Goal: Task Accomplishment & Management: Manage account settings

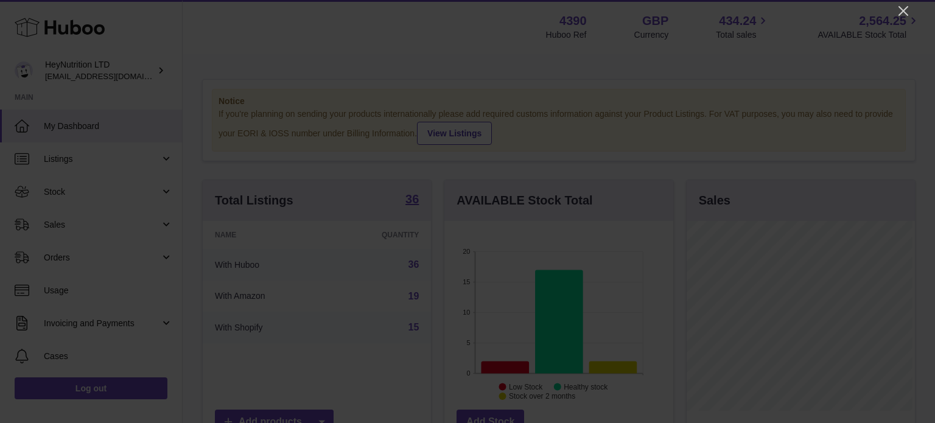
scroll to position [190, 228]
click at [903, 19] on div at bounding box center [467, 211] width 935 height 423
click at [901, 5] on icon "Close" at bounding box center [903, 11] width 15 height 15
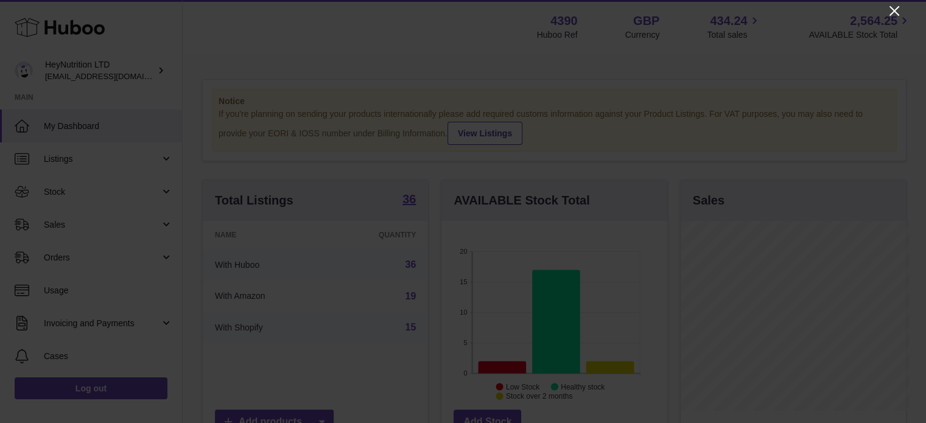
scroll to position [608584, 608548]
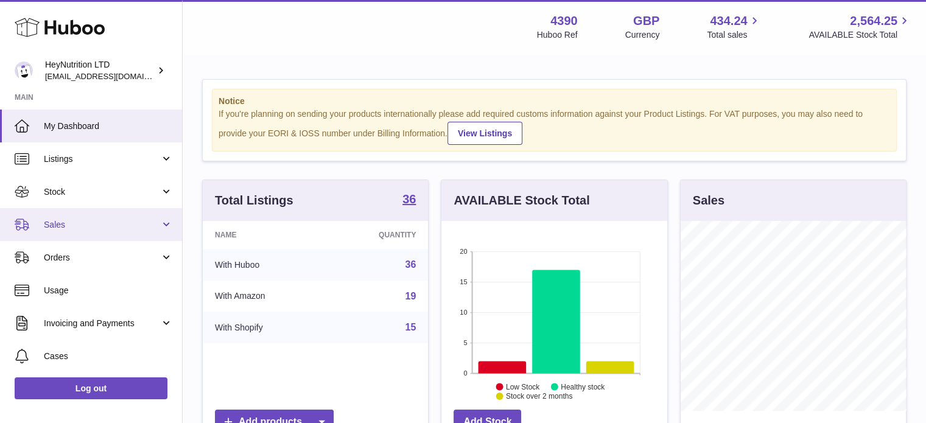
click at [94, 226] on span "Sales" at bounding box center [102, 225] width 116 height 12
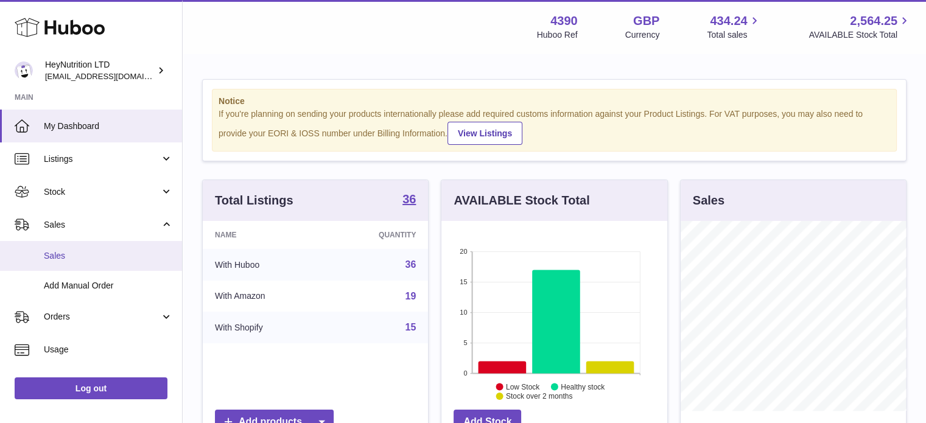
click at [89, 248] on link "Sales" at bounding box center [91, 256] width 182 height 30
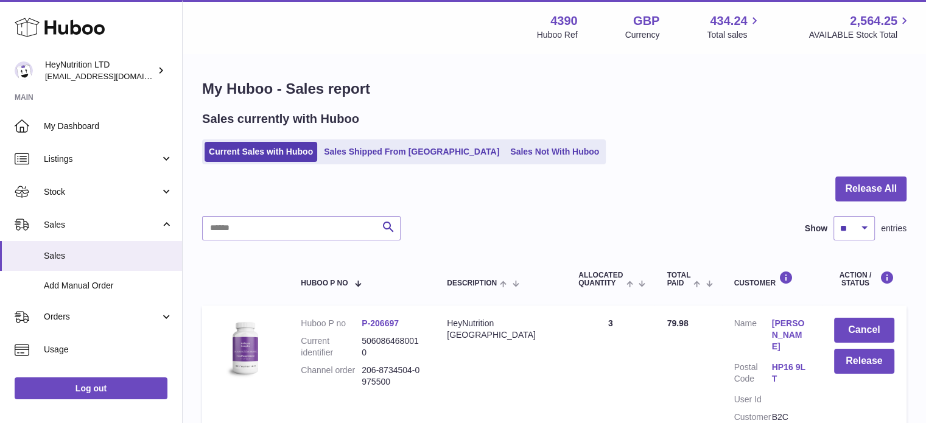
click at [241, 209] on div at bounding box center [554, 197] width 704 height 40
click at [249, 232] on input "text" at bounding box center [301, 228] width 198 height 24
paste input "**********"
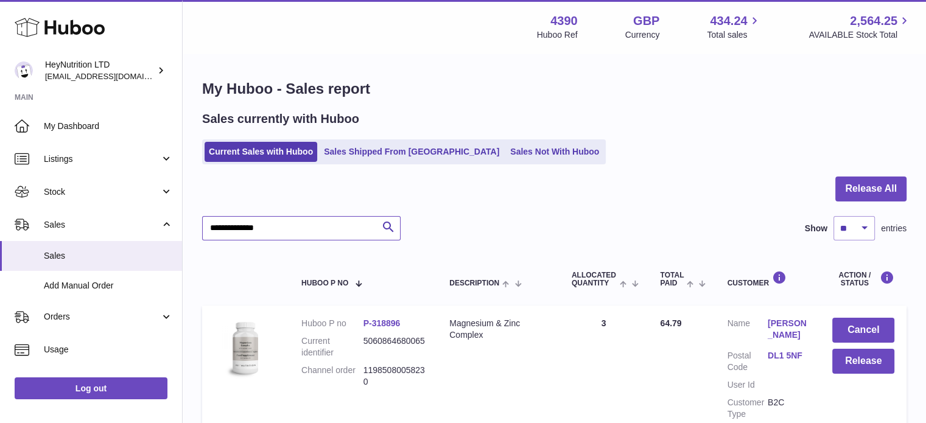
type input "**********"
click at [880, 324] on button "Cancel" at bounding box center [863, 330] width 62 height 25
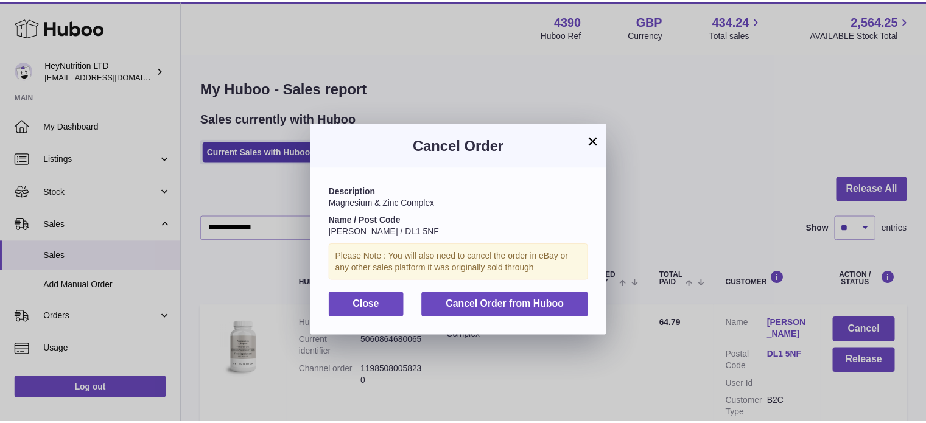
scroll to position [18, 0]
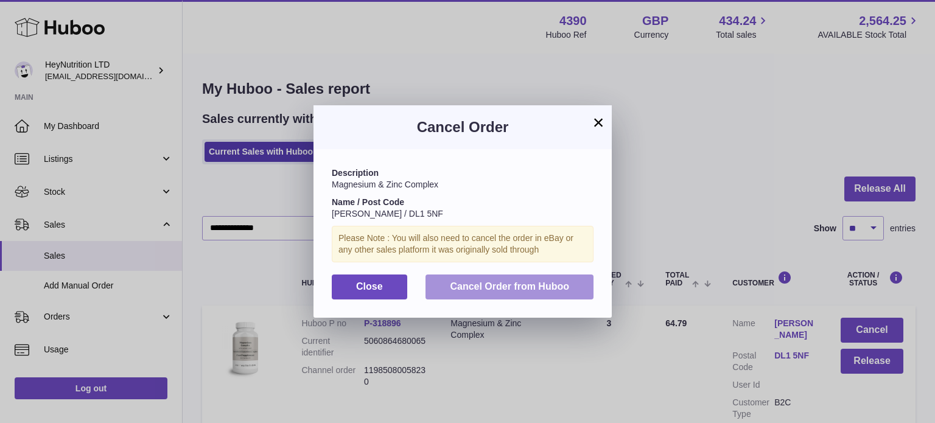
click at [569, 295] on button "Cancel Order from Huboo" at bounding box center [510, 287] width 168 height 25
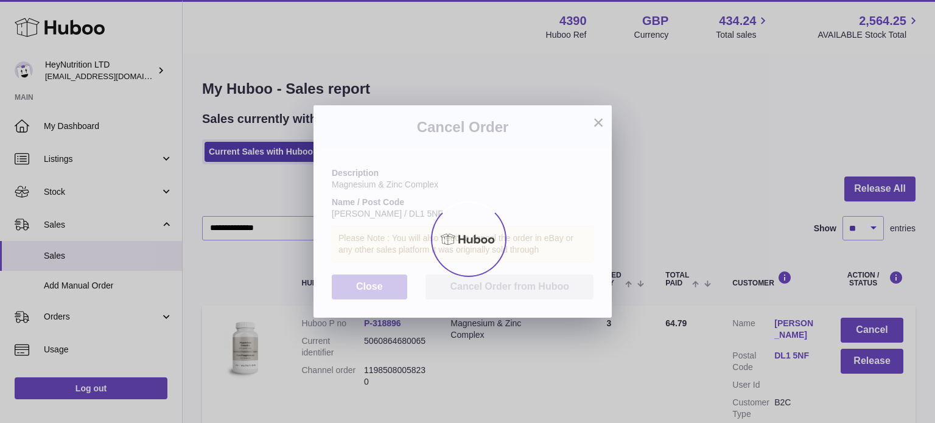
click at [565, 290] on div at bounding box center [467, 239] width 935 height 368
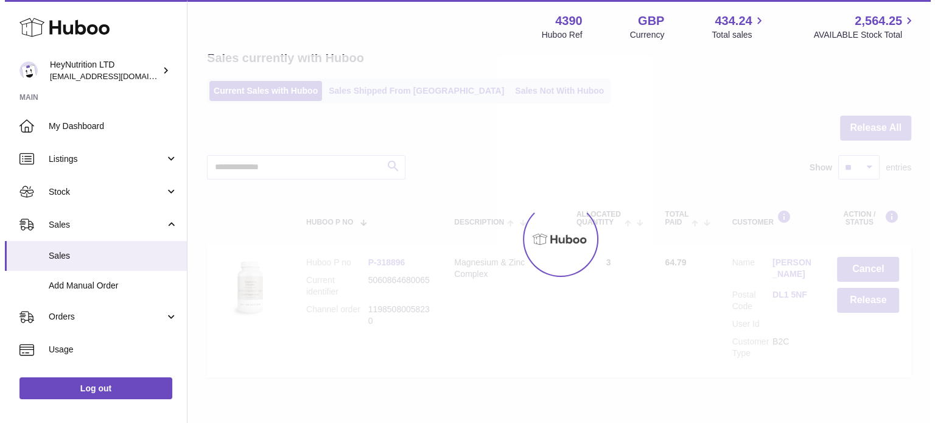
scroll to position [0, 0]
